Goal: Information Seeking & Learning: Learn about a topic

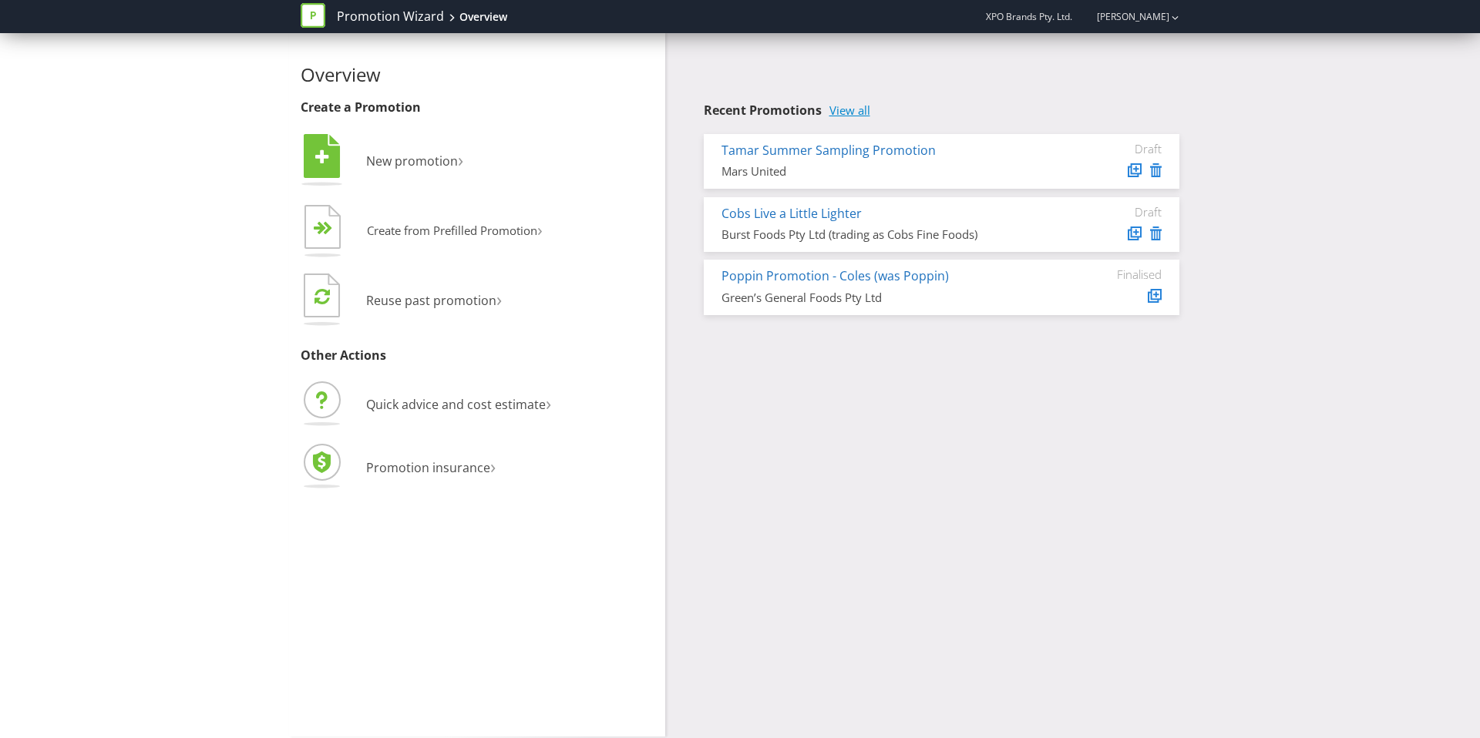
click at [858, 104] on link "View all" at bounding box center [849, 110] width 41 height 13
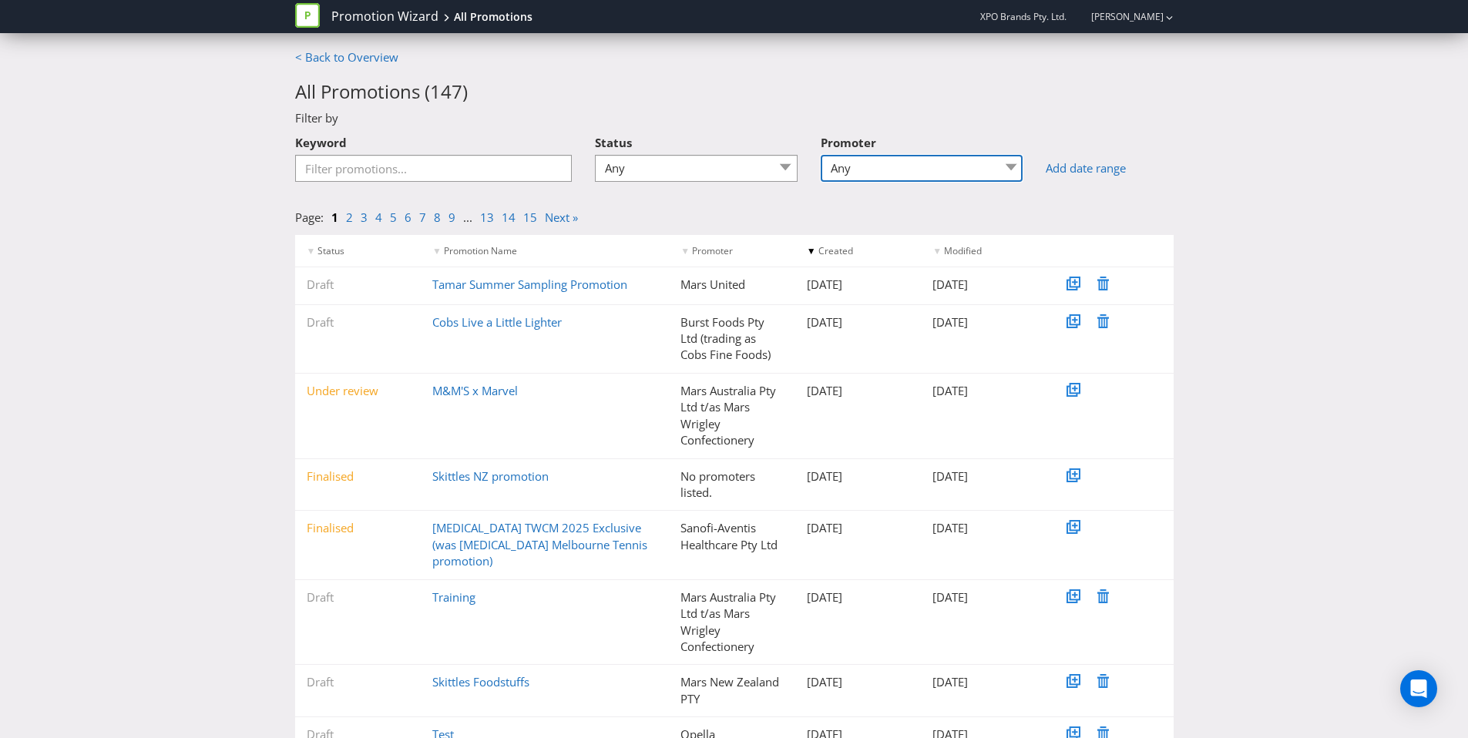
click at [890, 176] on select "Any Burst Foods Pty Ltd Burst Foods Pty Ltd (trading as Cobs Fine Foods) CHATIM…" at bounding box center [922, 168] width 203 height 27
select select "Mars Australia Pty Ltd trading as Mars Petcare Australia"
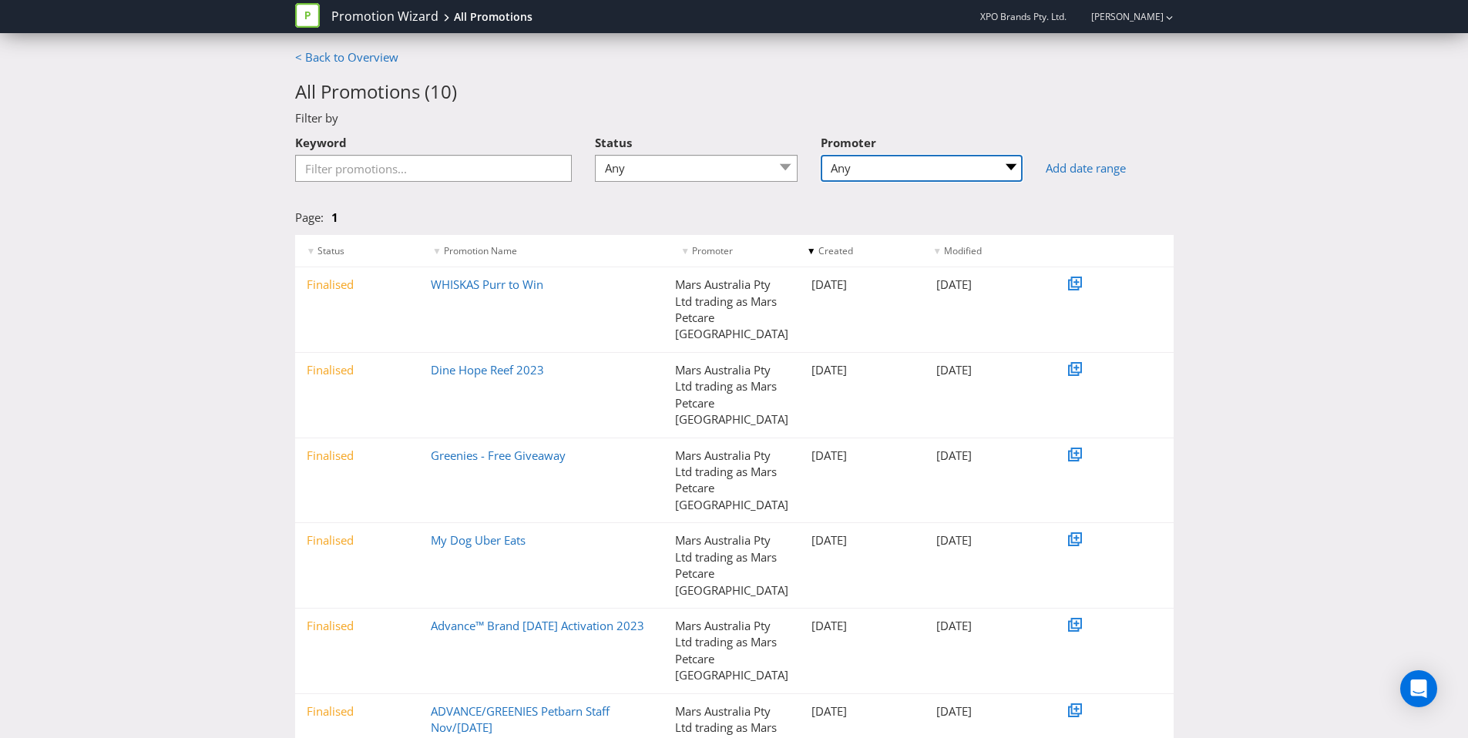
click at [950, 170] on select "Any Burst Foods Pty Ltd Burst Foods Pty Ltd (trading as Cobs Fine Foods) CHATIM…" at bounding box center [922, 168] width 203 height 27
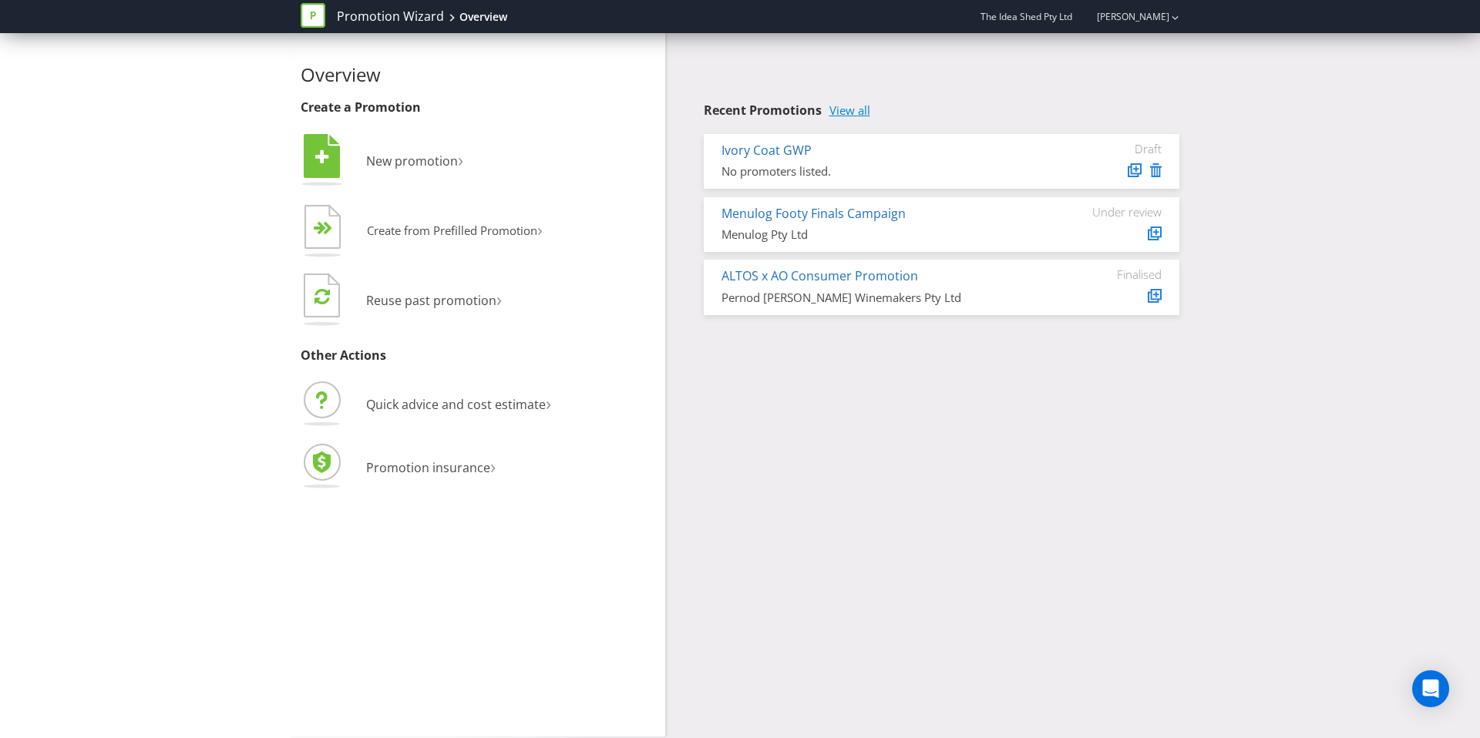
click at [850, 115] on link "View all" at bounding box center [849, 110] width 41 height 13
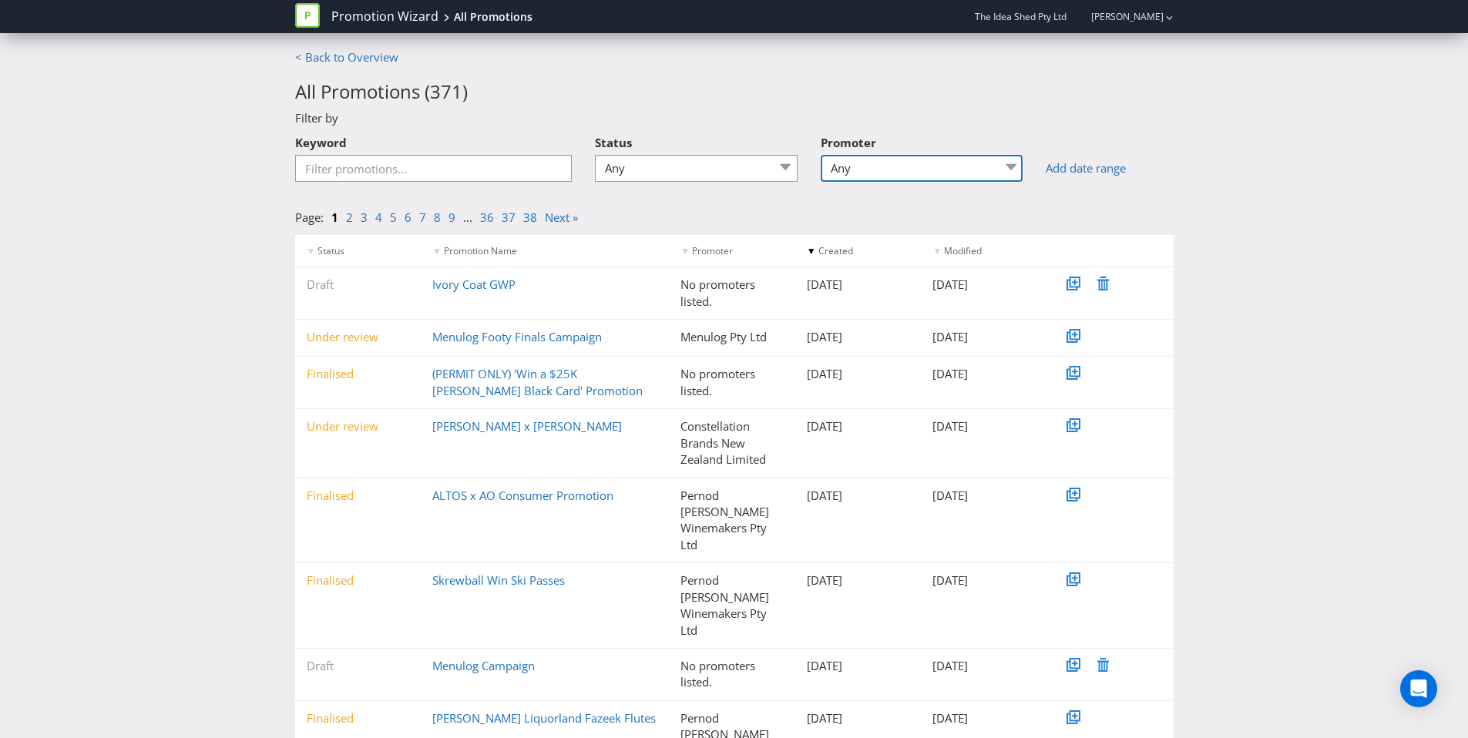
click at [898, 158] on select "Any Hancocks Wine, Spirit and Beer Merchants Limited Pernod Ricard Winemakers P…" at bounding box center [922, 168] width 203 height 27
click at [466, 421] on link "Kim Crawford x Stan" at bounding box center [527, 426] width 190 height 15
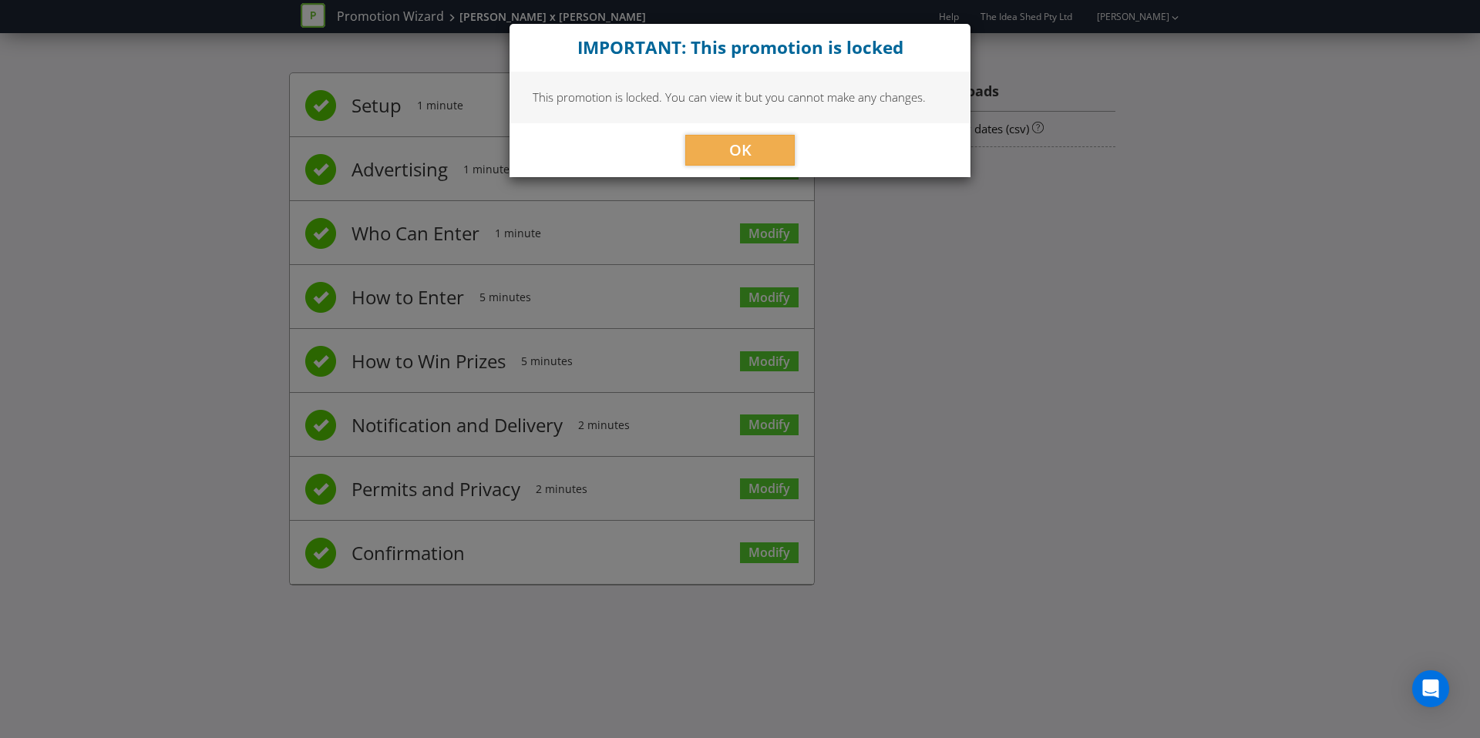
click at [745, 109] on div "This promotion is locked. You can view it but you cannot make any changes." at bounding box center [739, 97] width 461 height 51
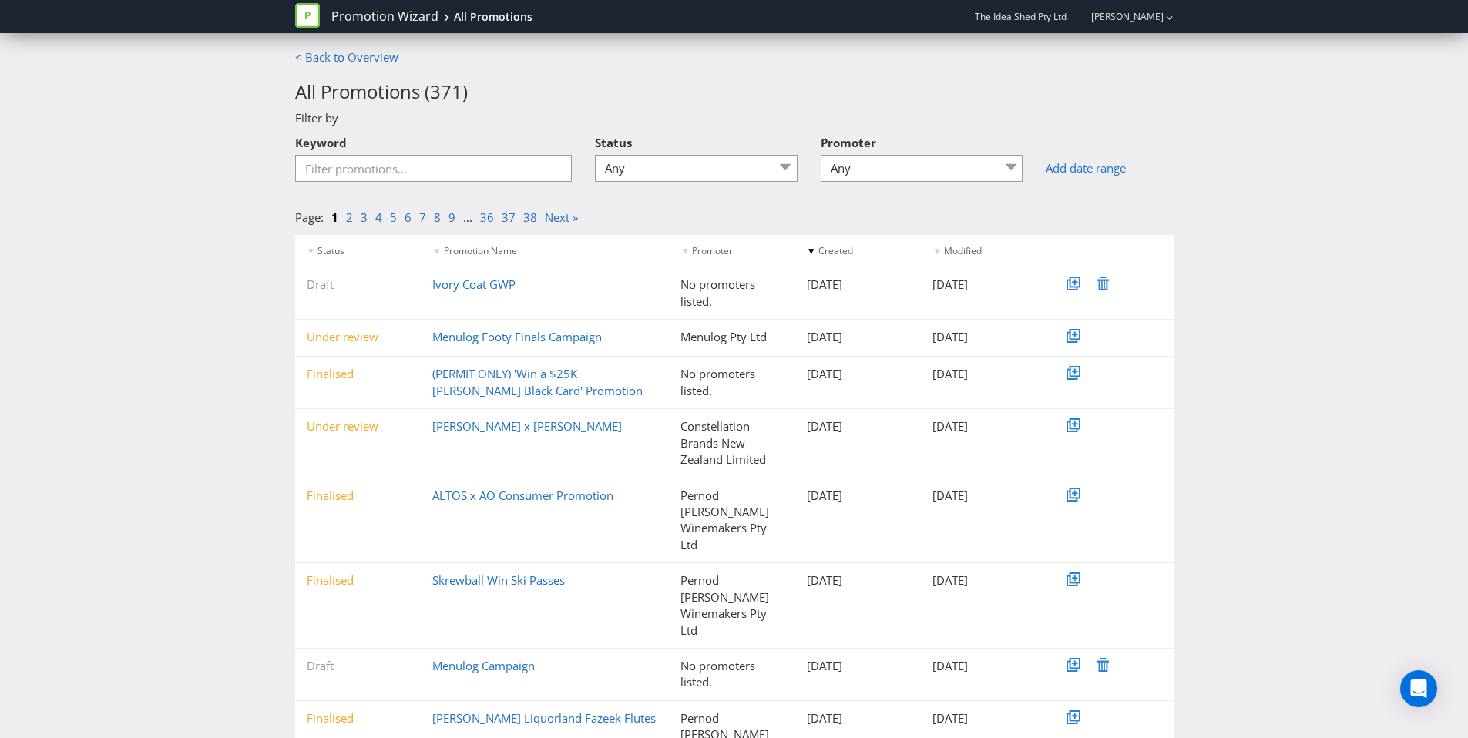
click at [145, 187] on div "< Back to Overview All Promotions ( 371 ) Filter by Keyword Status Any Draft Un…" at bounding box center [734, 514] width 1468 height 931
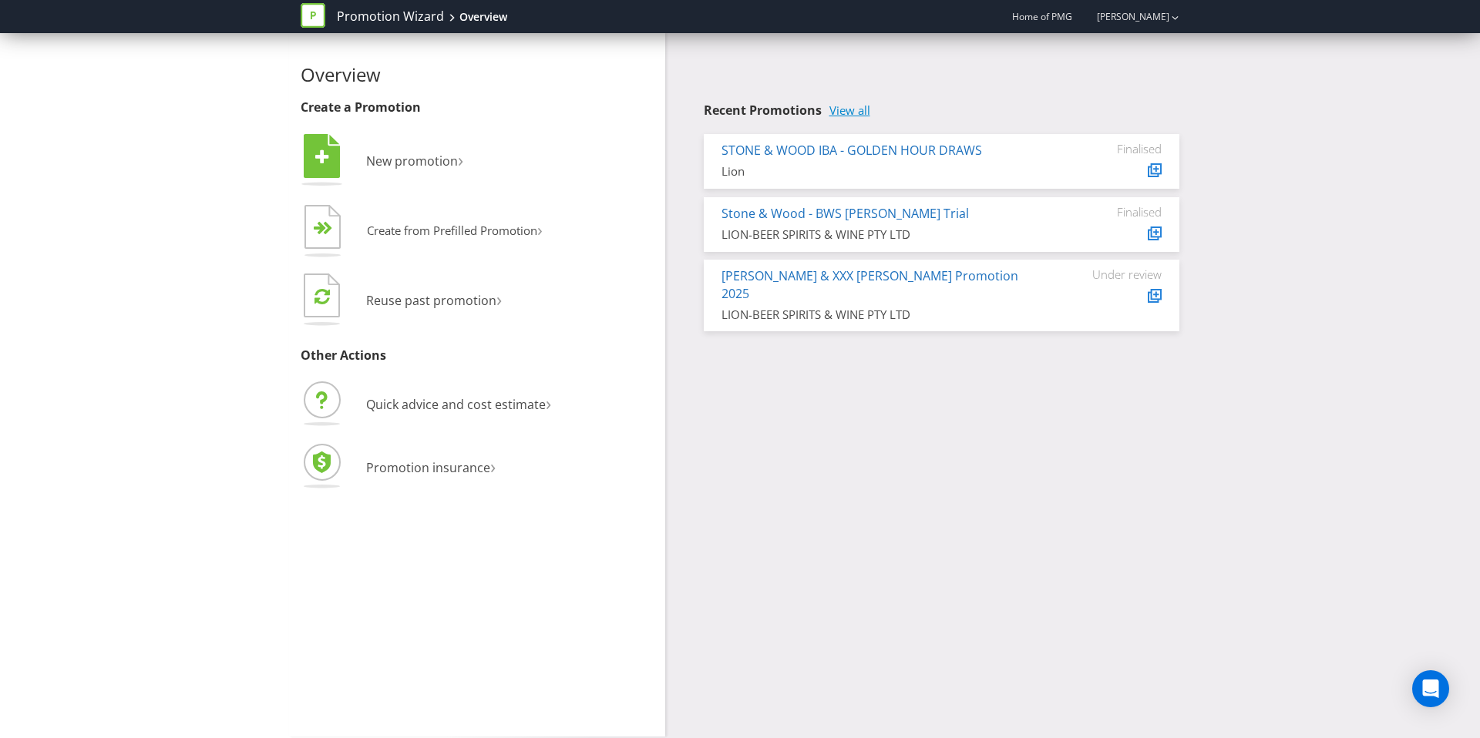
click at [860, 113] on link "View all" at bounding box center [849, 110] width 41 height 13
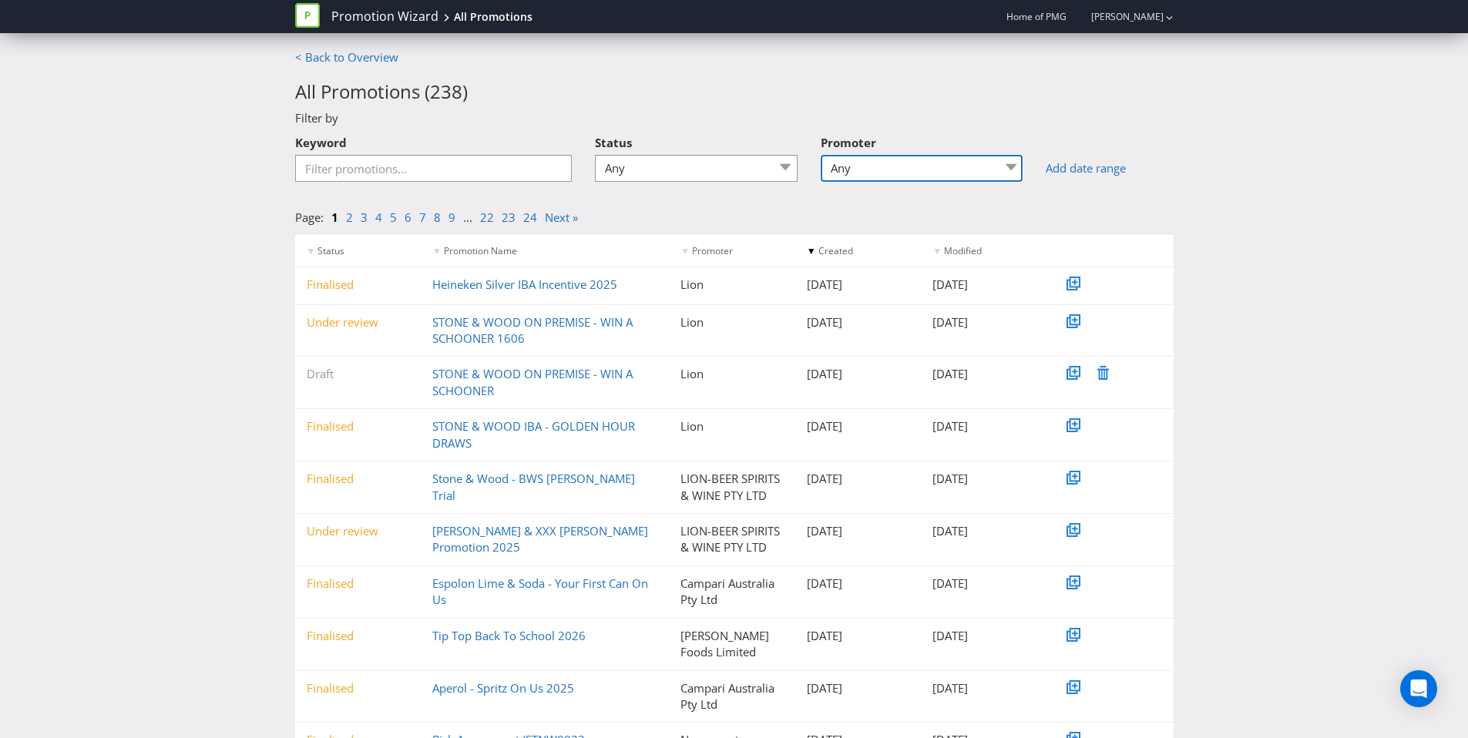
click at [922, 160] on select "Any LION-BEER,SPIRITS & WINE PTY LTD ANZ Worldline Payment Solutions Australian…" at bounding box center [922, 168] width 203 height 27
click at [956, 170] on select "Any LION-BEER,SPIRITS & WINE PTY LTD ANZ Worldline Payment Solutions Australian…" at bounding box center [922, 168] width 203 height 27
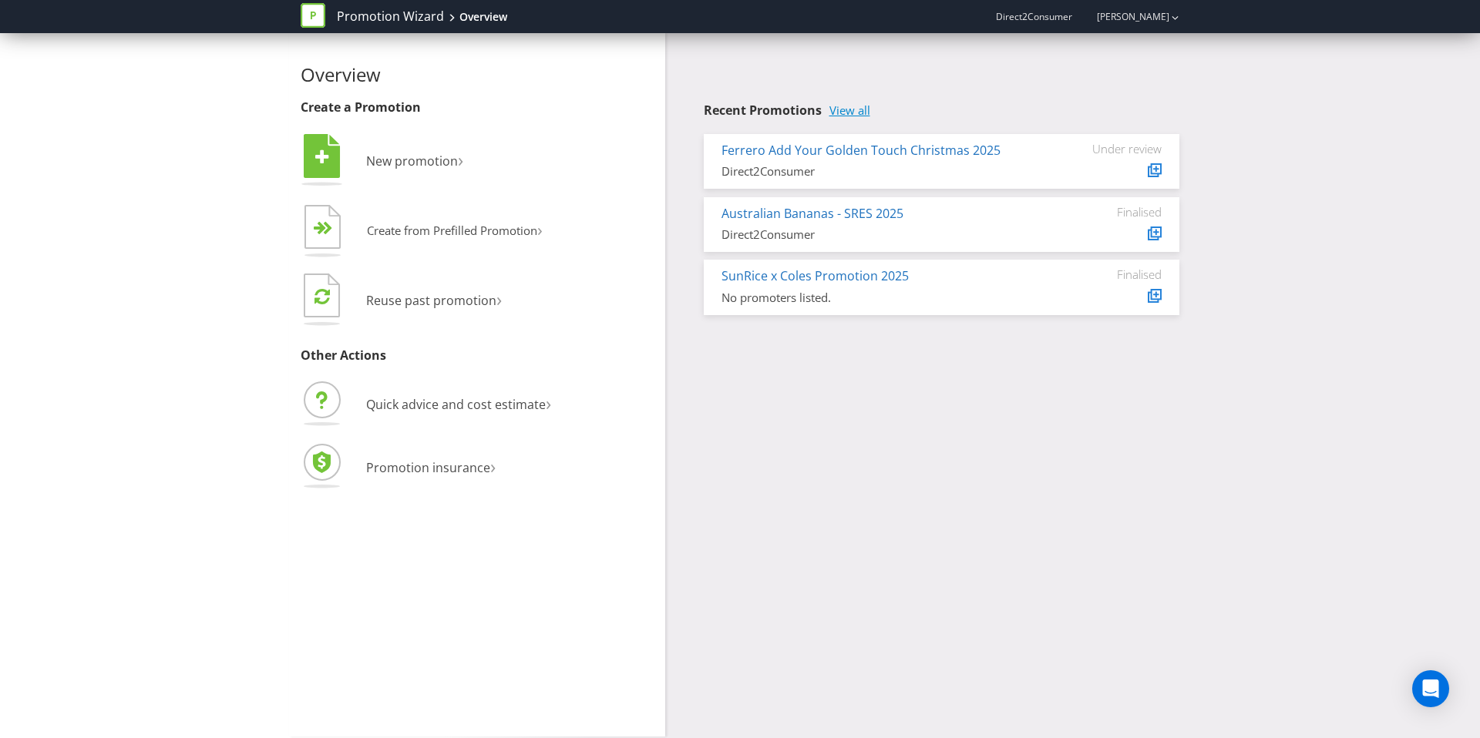
click at [862, 104] on link "View all" at bounding box center [849, 110] width 41 height 13
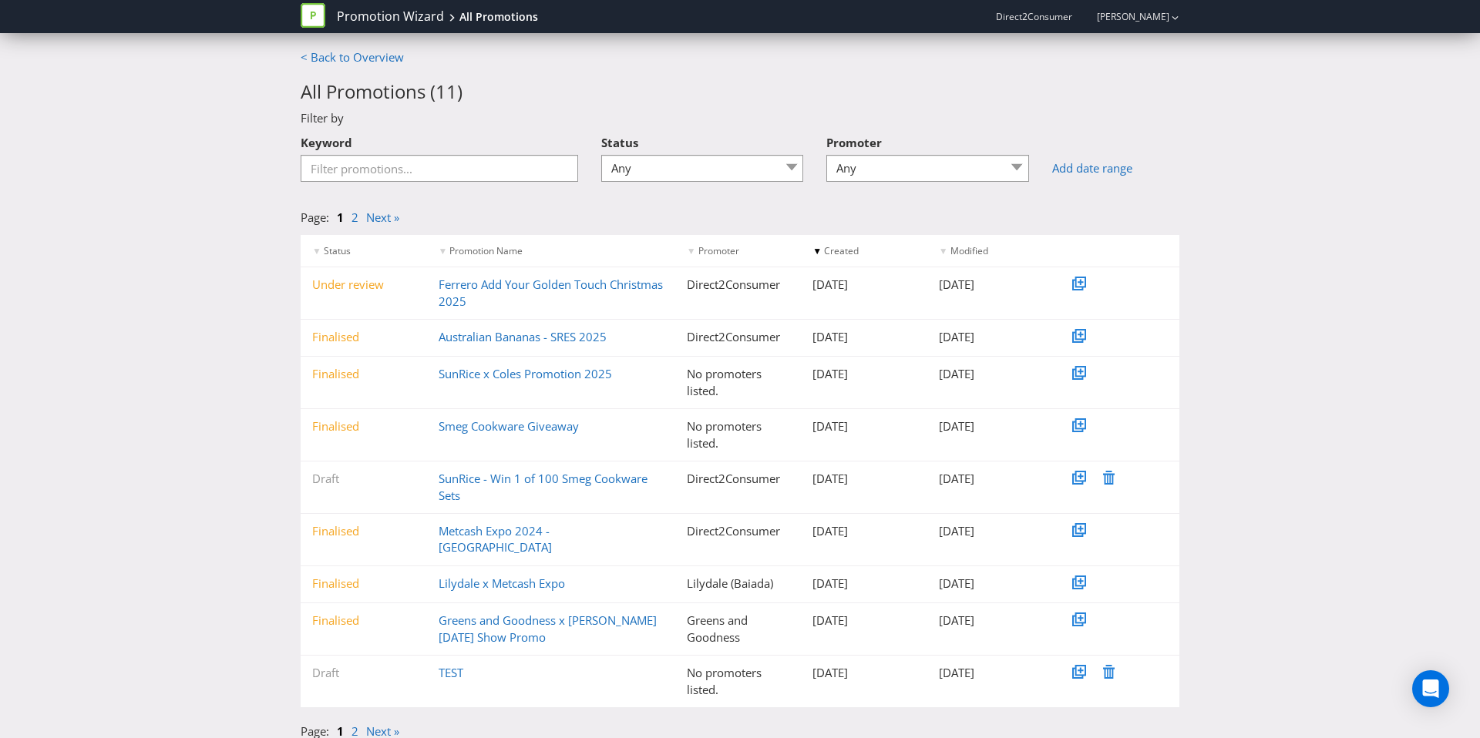
click at [88, 163] on div "< Back to Overview All Promotions ( 11 ) Filter by Keyword Status Any Draft Und…" at bounding box center [740, 398] width 1480 height 699
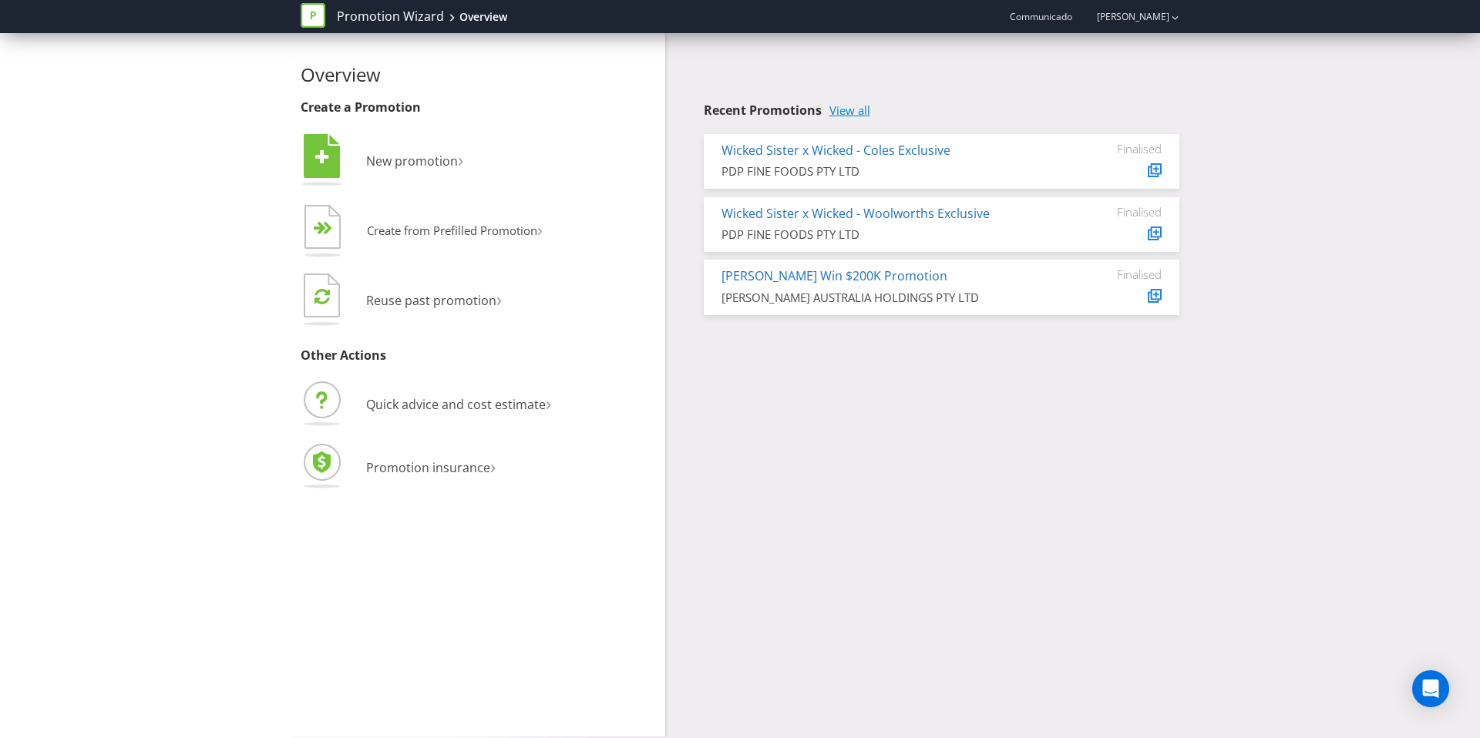
click at [862, 107] on link "View all" at bounding box center [849, 110] width 41 height 13
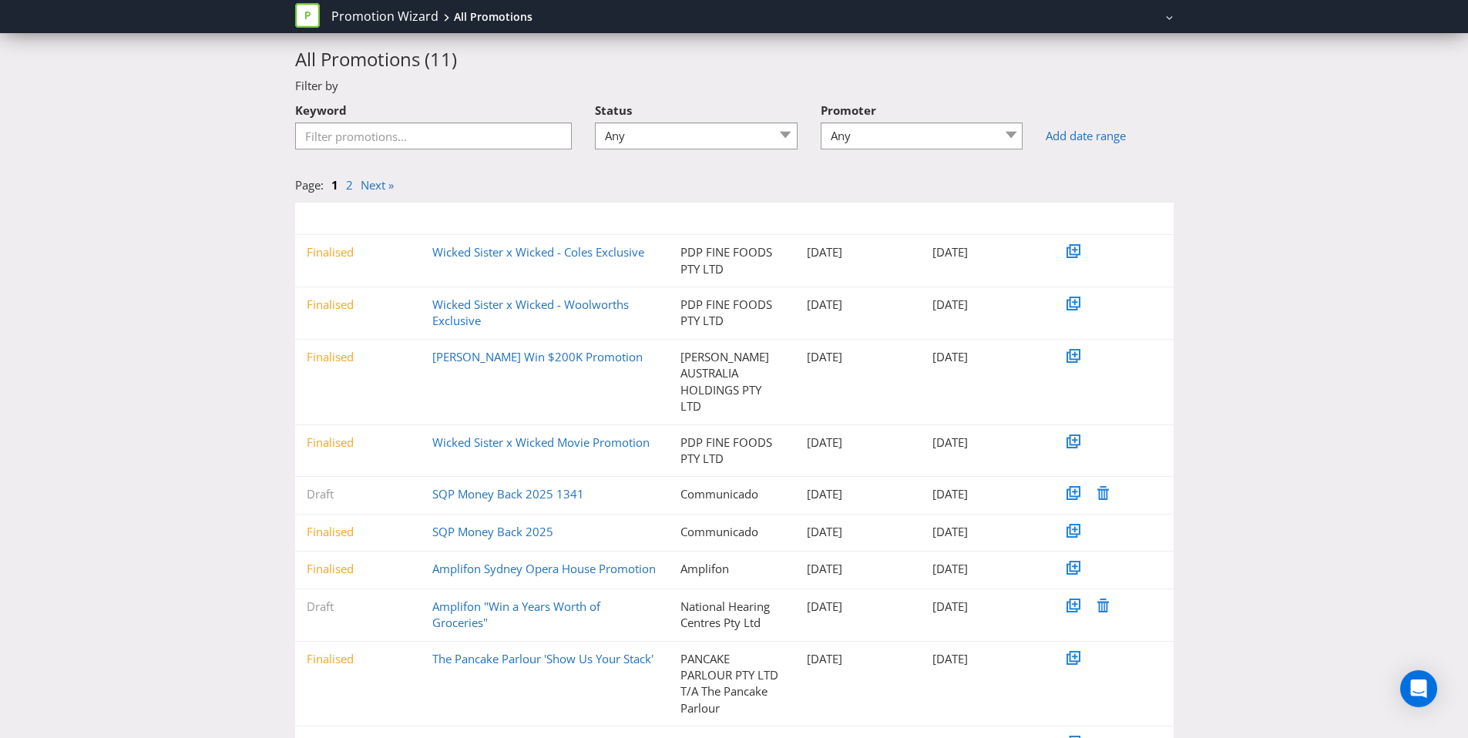
scroll to position [113, 0]
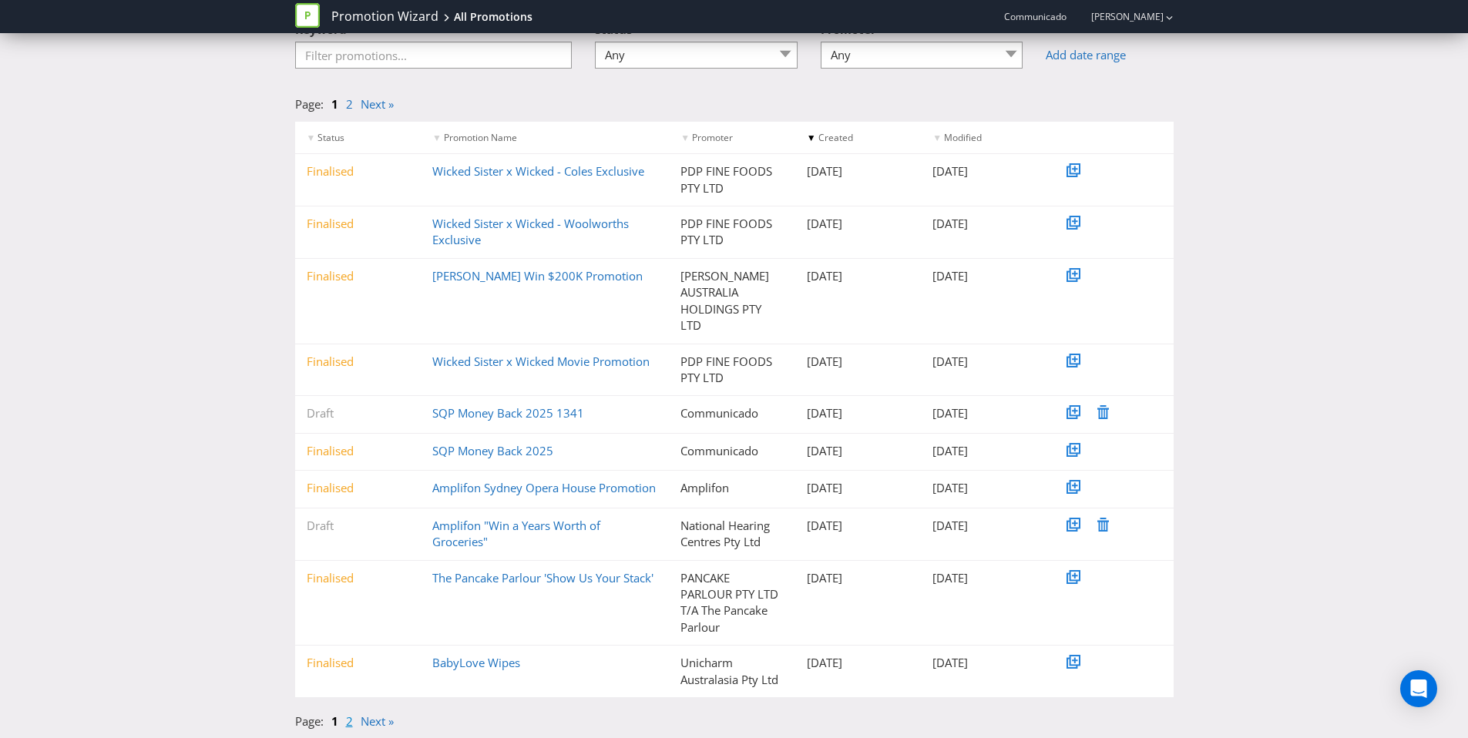
click at [350, 725] on link "2" at bounding box center [349, 721] width 7 height 15
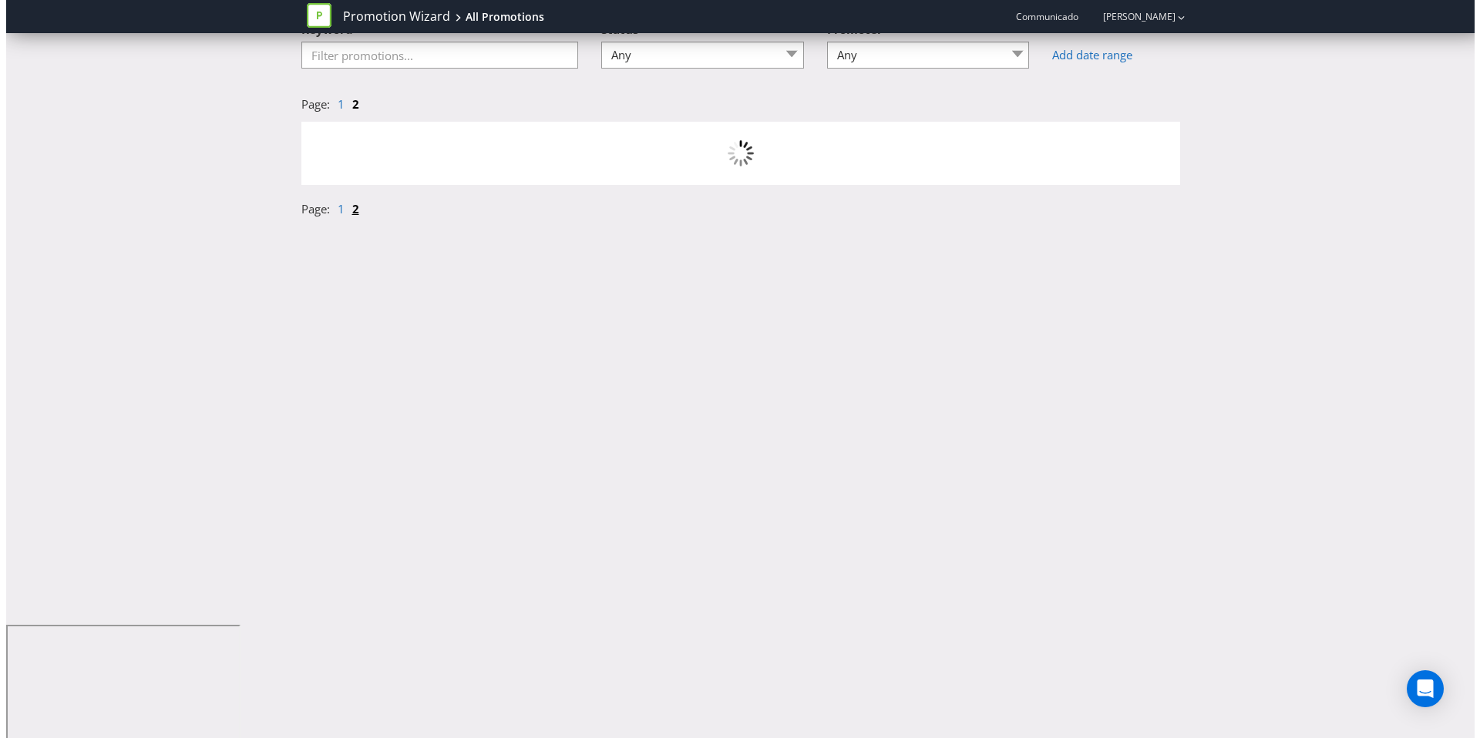
scroll to position [0, 0]
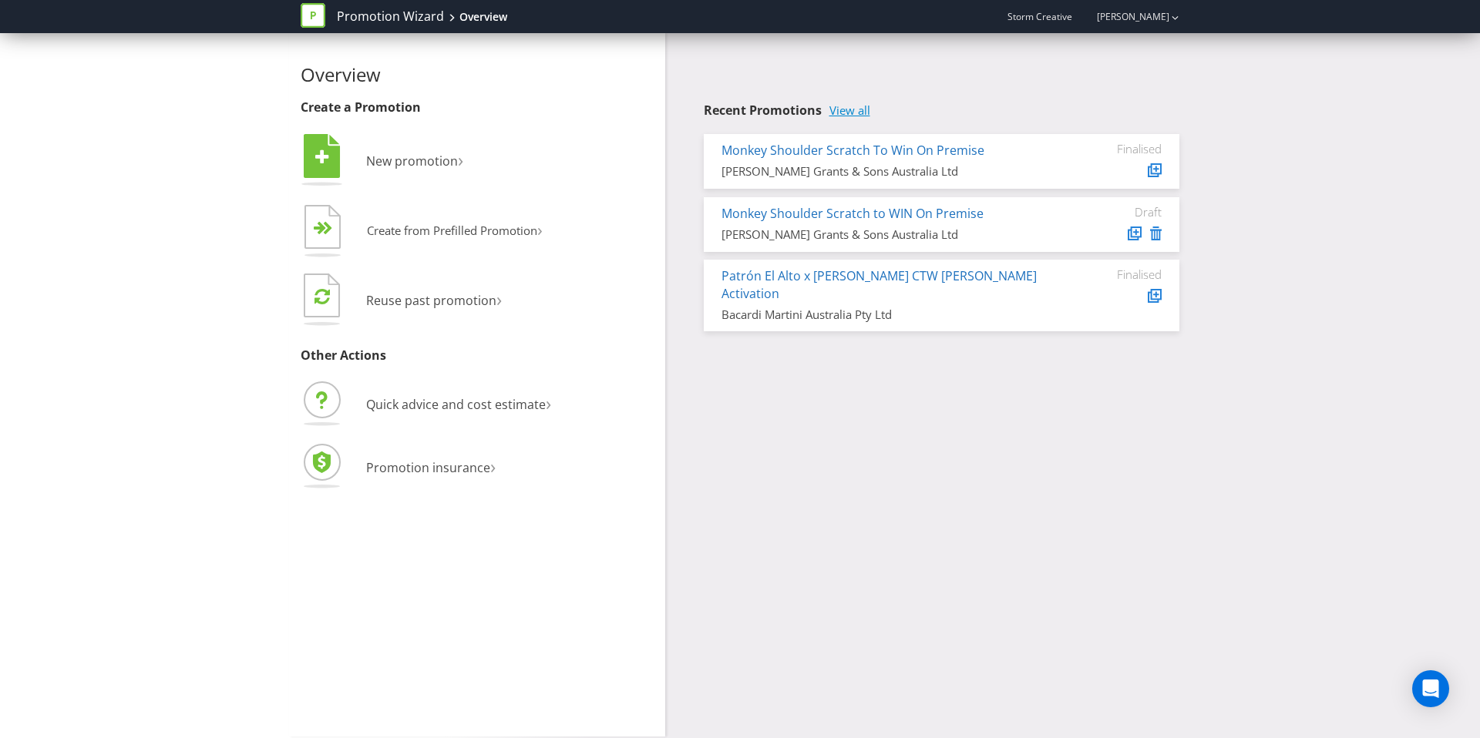
click at [856, 113] on link "View all" at bounding box center [849, 110] width 41 height 13
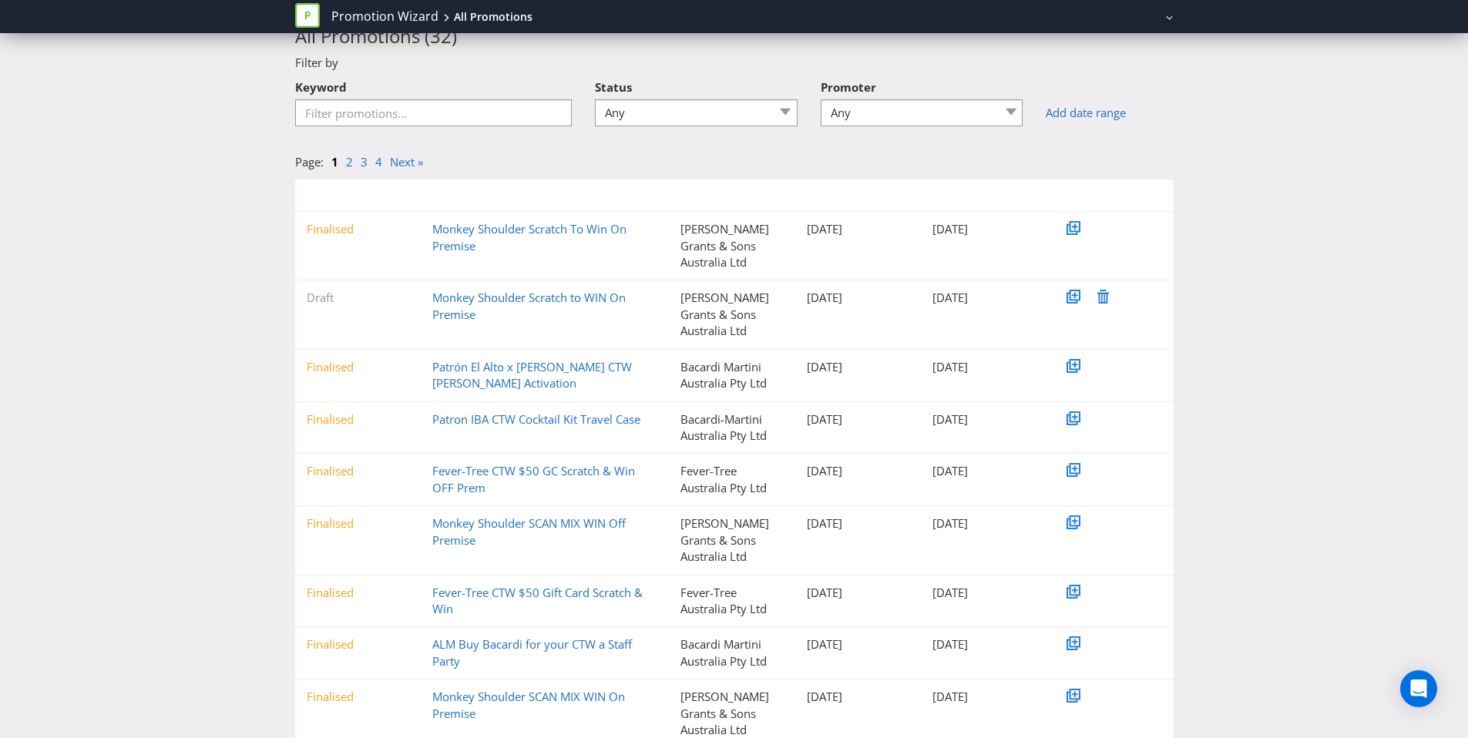
scroll to position [92, 0]
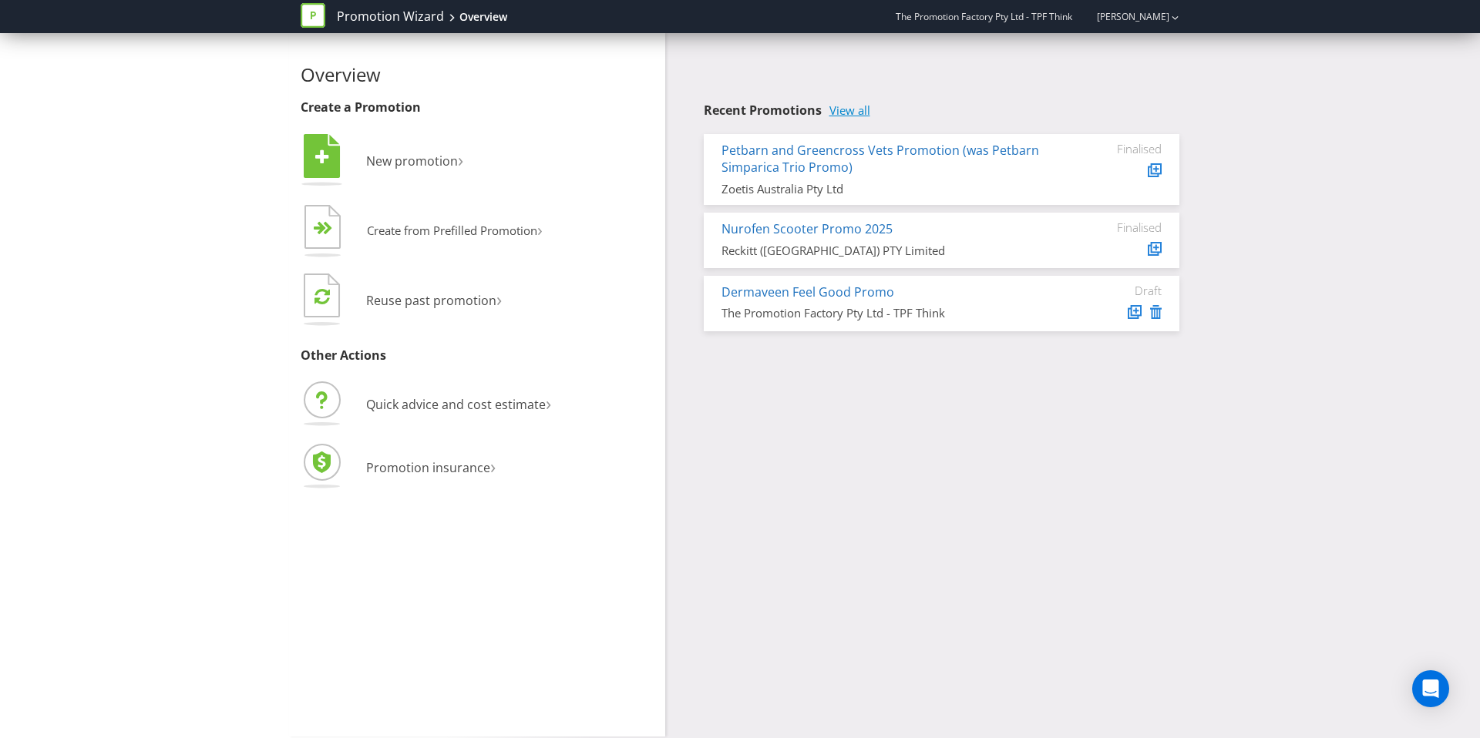
click at [852, 114] on link "View all" at bounding box center [849, 110] width 41 height 13
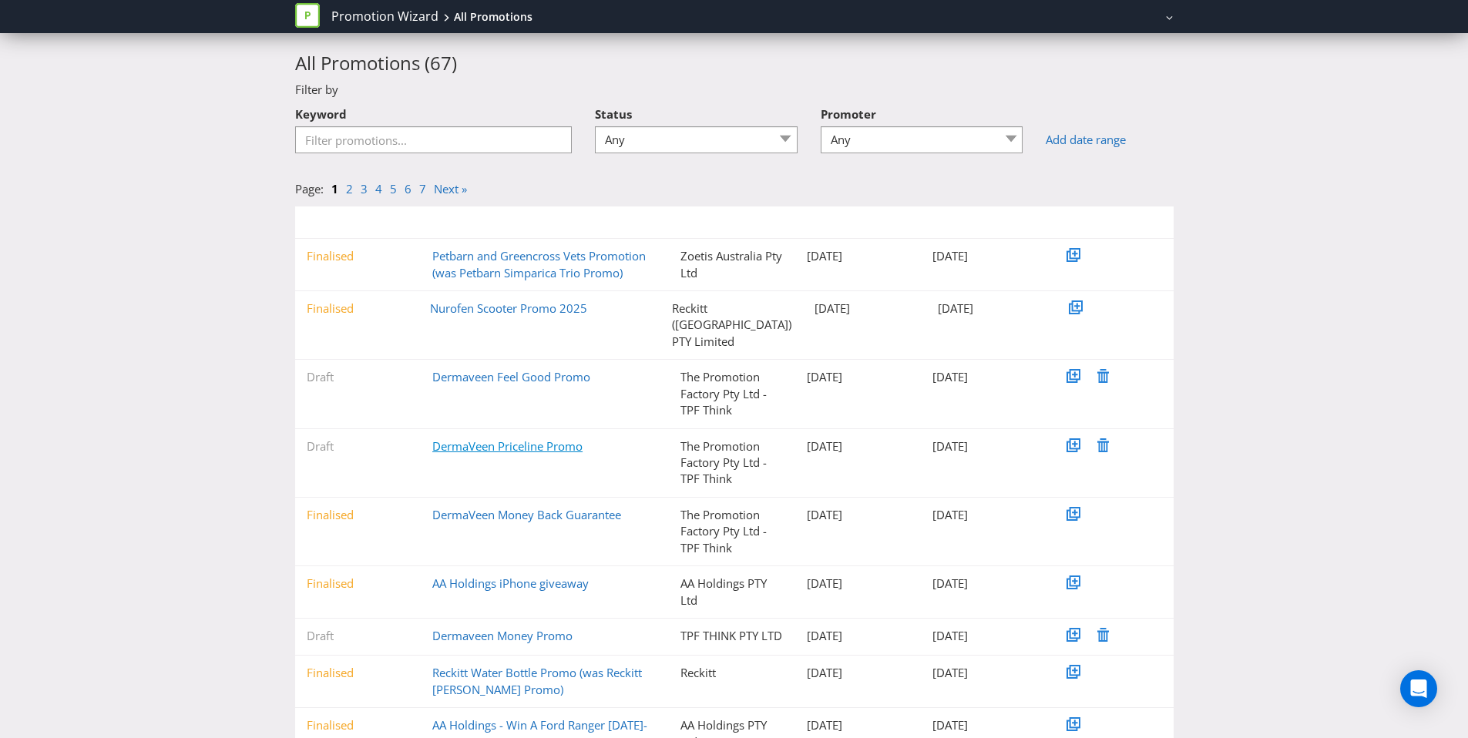
scroll to position [126, 0]
